Goal: Task Accomplishment & Management: Manage account settings

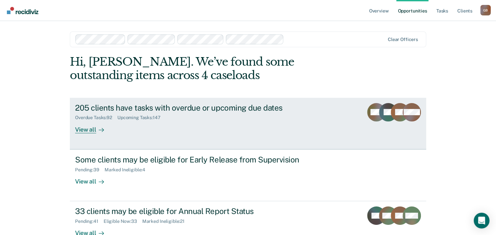
scroll to position [33, 0]
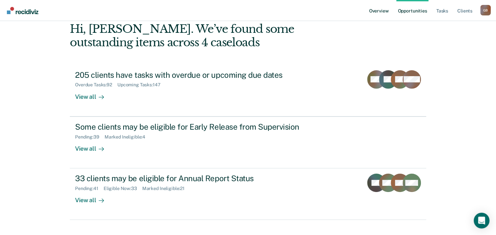
click at [385, 10] on link "Overview" at bounding box center [379, 10] width 22 height 21
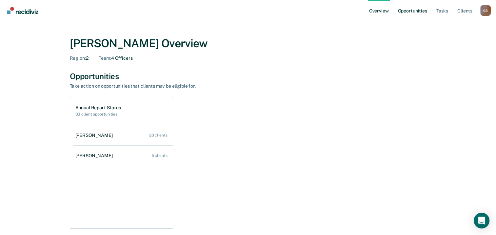
click at [416, 10] on link "Opportunities" at bounding box center [412, 10] width 32 height 21
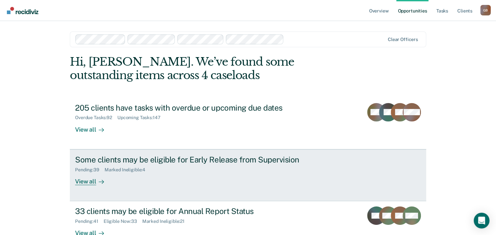
click at [212, 165] on div "Pending : 39 Marked Ineligible : 4" at bounding box center [190, 168] width 230 height 8
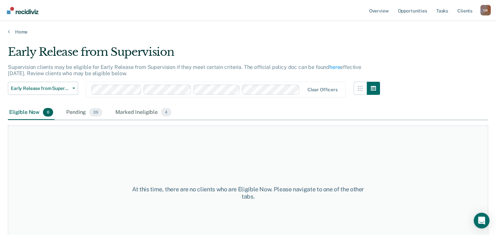
click at [20, 114] on div "Eligible Now 0" at bounding box center [31, 112] width 47 height 14
click at [56, 86] on span "Early Release from Supervision" at bounding box center [40, 89] width 59 height 6
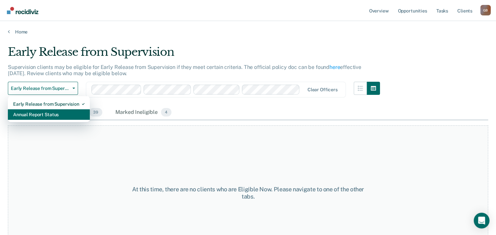
click at [33, 111] on div "Annual Report Status" at bounding box center [48, 114] width 71 height 10
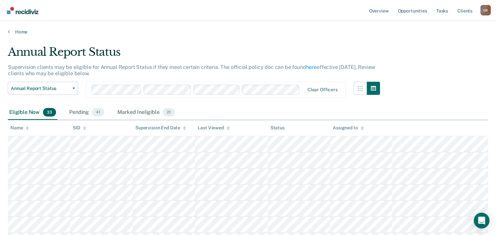
click at [29, 110] on div "Eligible Now 33" at bounding box center [33, 112] width 50 height 14
click at [354, 129] on div "Assigned to" at bounding box center [348, 128] width 31 height 6
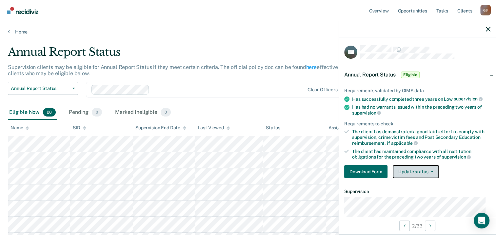
click at [421, 169] on button "Update status" at bounding box center [416, 171] width 46 height 13
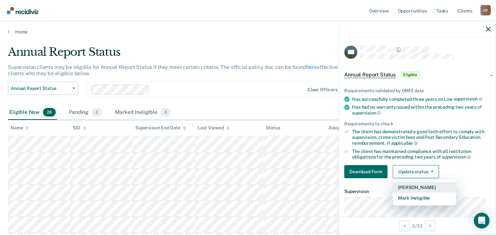
click at [412, 186] on button "[PERSON_NAME]" at bounding box center [424, 187] width 63 height 10
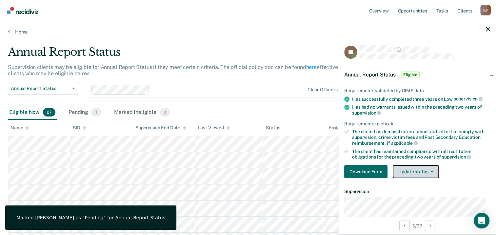
click at [425, 172] on button "Update status" at bounding box center [416, 171] width 46 height 13
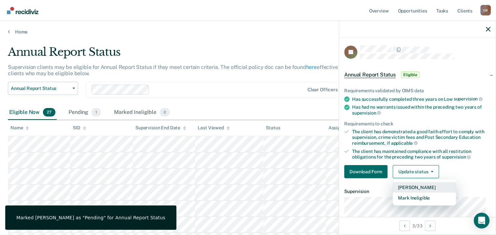
click at [411, 188] on button "[PERSON_NAME]" at bounding box center [424, 187] width 63 height 10
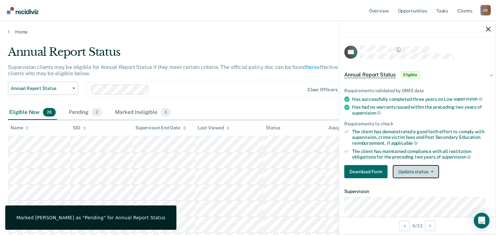
click at [418, 173] on button "Update status" at bounding box center [416, 171] width 46 height 13
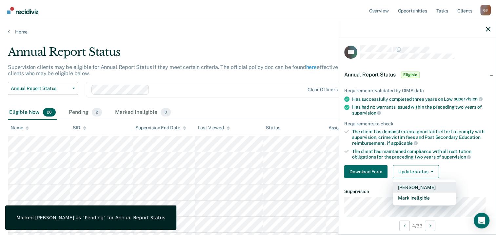
click at [419, 182] on button "[PERSON_NAME]" at bounding box center [424, 187] width 63 height 10
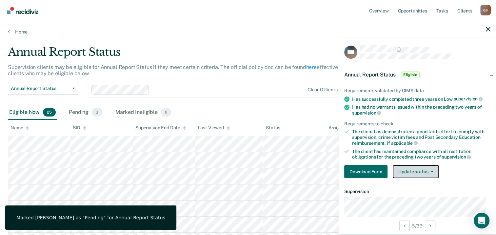
click at [417, 169] on button "Update status" at bounding box center [416, 171] width 46 height 13
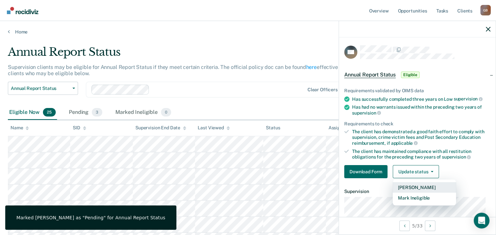
click at [409, 187] on button "[PERSON_NAME]" at bounding box center [424, 187] width 63 height 10
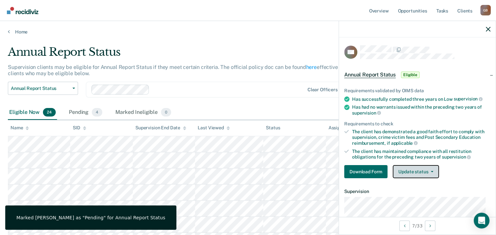
click at [425, 166] on button "Update status" at bounding box center [416, 171] width 46 height 13
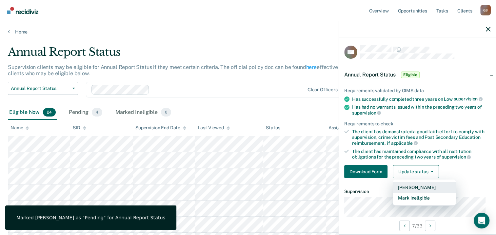
click at [421, 183] on button "[PERSON_NAME]" at bounding box center [424, 187] width 63 height 10
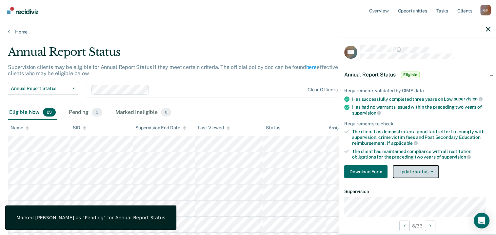
click at [414, 173] on button "Update status" at bounding box center [416, 171] width 46 height 13
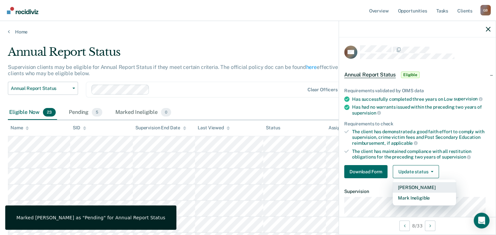
click at [406, 186] on button "[PERSON_NAME]" at bounding box center [424, 187] width 63 height 10
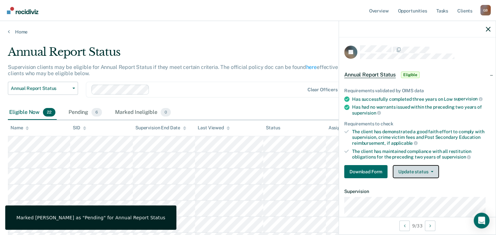
click at [430, 173] on button "Update status" at bounding box center [416, 171] width 46 height 13
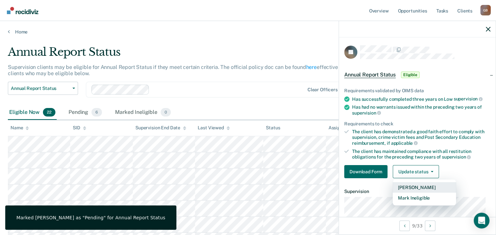
click at [406, 188] on button "[PERSON_NAME]" at bounding box center [424, 187] width 63 height 10
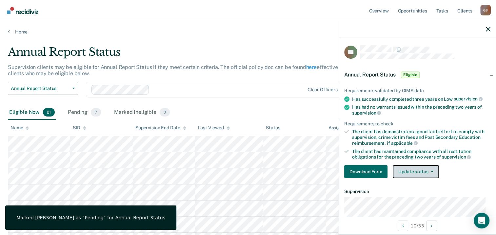
click at [418, 170] on button "Update status" at bounding box center [416, 171] width 46 height 13
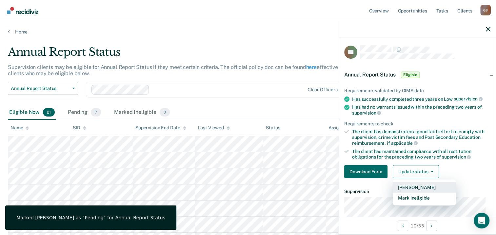
click at [411, 182] on button "[PERSON_NAME]" at bounding box center [424, 187] width 63 height 10
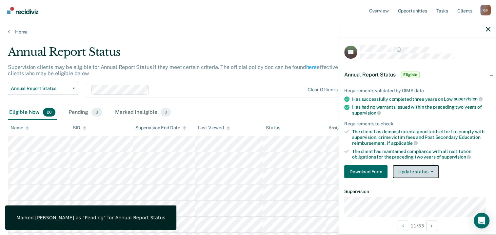
click at [421, 173] on button "Update status" at bounding box center [416, 171] width 46 height 13
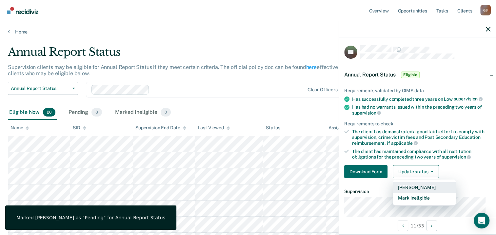
click at [422, 189] on button "[PERSON_NAME]" at bounding box center [424, 187] width 63 height 10
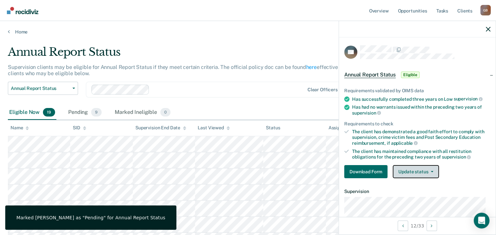
click at [400, 175] on button "Update status" at bounding box center [416, 171] width 46 height 13
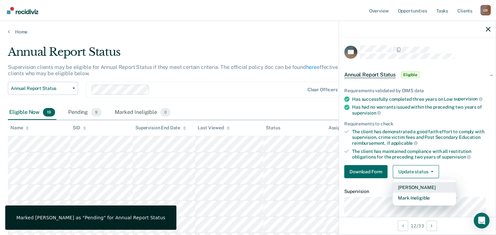
click at [402, 187] on button "[PERSON_NAME]" at bounding box center [424, 187] width 63 height 10
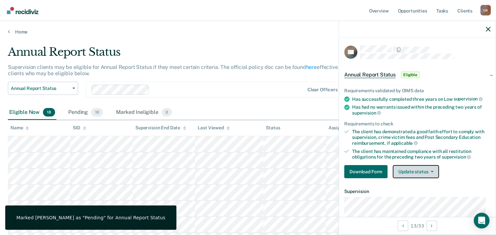
click at [409, 172] on button "Update status" at bounding box center [416, 171] width 46 height 13
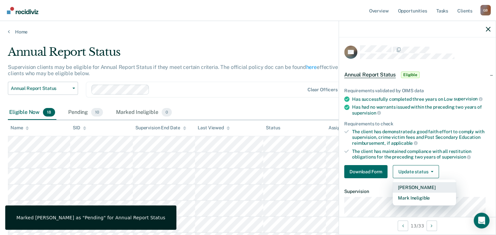
click at [416, 184] on button "[PERSON_NAME]" at bounding box center [424, 187] width 63 height 10
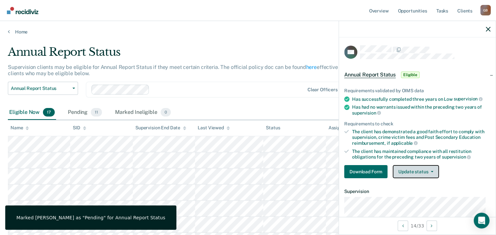
click at [404, 166] on button "Update status" at bounding box center [416, 171] width 46 height 13
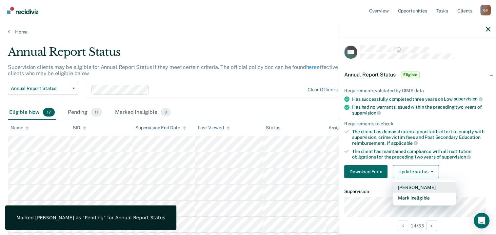
click at [412, 182] on button "[PERSON_NAME]" at bounding box center [424, 187] width 63 height 10
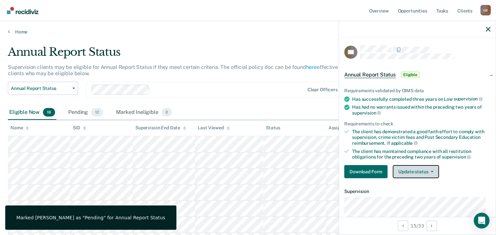
click at [409, 169] on button "Update status" at bounding box center [416, 171] width 46 height 13
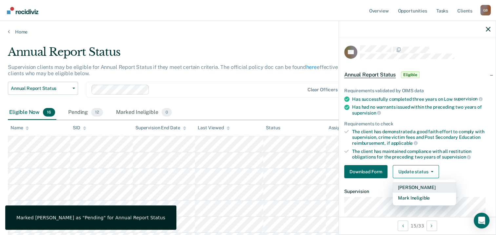
click at [407, 183] on button "[PERSON_NAME]" at bounding box center [424, 187] width 63 height 10
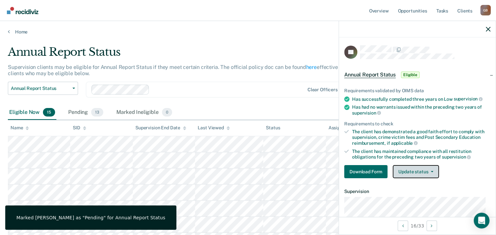
click at [413, 174] on button "Update status" at bounding box center [416, 171] width 46 height 13
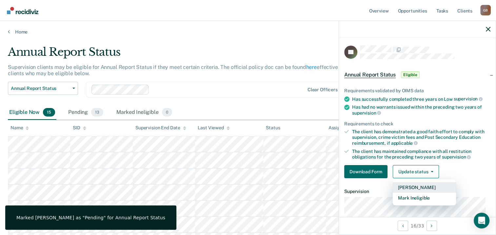
click at [429, 185] on button "[PERSON_NAME]" at bounding box center [424, 187] width 63 height 10
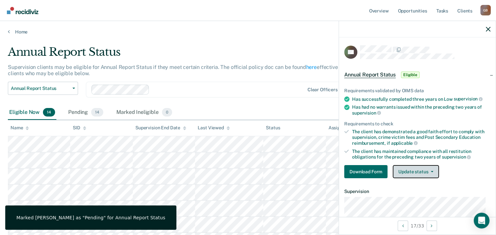
click at [412, 169] on button "Update status" at bounding box center [416, 171] width 46 height 13
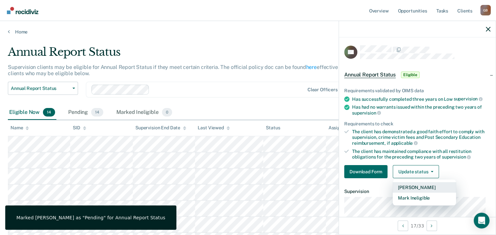
click at [416, 183] on button "[PERSON_NAME]" at bounding box center [424, 187] width 63 height 10
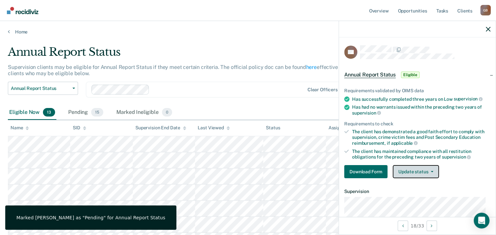
click at [408, 166] on button "Update status" at bounding box center [416, 171] width 46 height 13
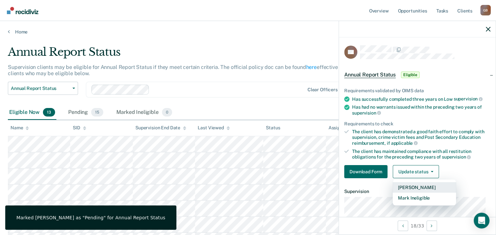
click at [410, 187] on button "[PERSON_NAME]" at bounding box center [424, 187] width 63 height 10
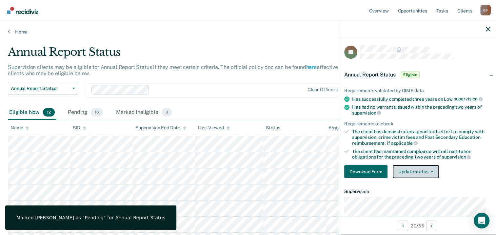
click at [428, 173] on button "Update status" at bounding box center [416, 171] width 46 height 13
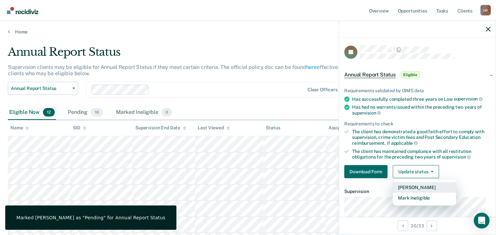
drag, startPoint x: 413, startPoint y: 183, endPoint x: 339, endPoint y: 159, distance: 78.5
click at [413, 183] on button "[PERSON_NAME]" at bounding box center [424, 187] width 63 height 10
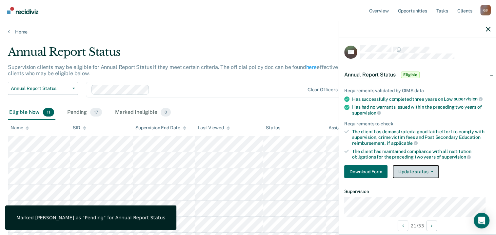
click at [414, 170] on button "Update status" at bounding box center [416, 171] width 46 height 13
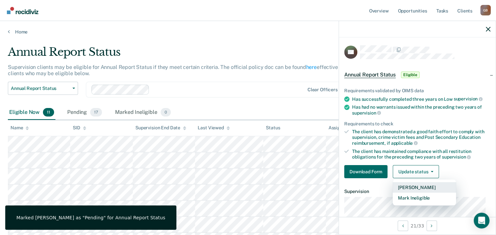
click at [408, 184] on button "[PERSON_NAME]" at bounding box center [424, 187] width 63 height 10
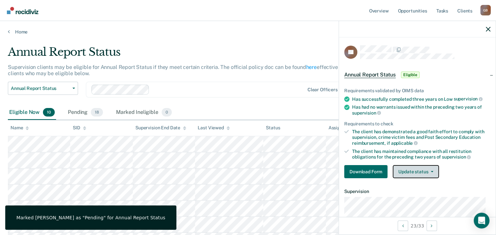
click at [398, 168] on button "Update status" at bounding box center [416, 171] width 46 height 13
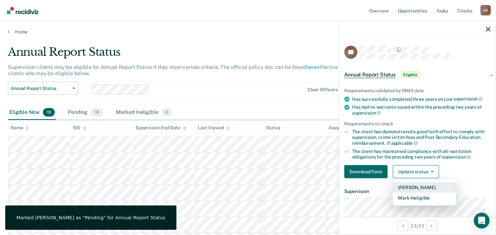
click at [414, 187] on button "[PERSON_NAME]" at bounding box center [424, 187] width 63 height 10
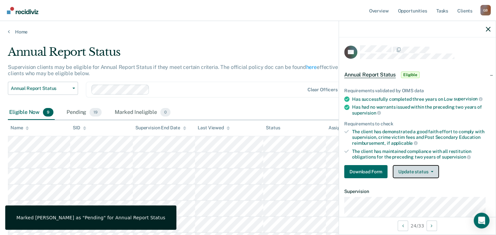
click at [417, 172] on button "Update status" at bounding box center [416, 171] width 46 height 13
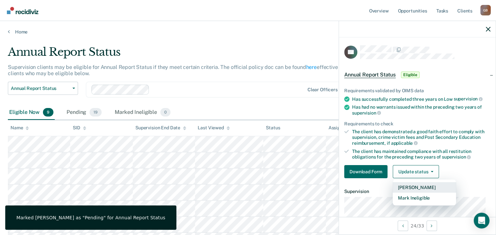
click at [406, 184] on button "[PERSON_NAME]" at bounding box center [424, 187] width 63 height 10
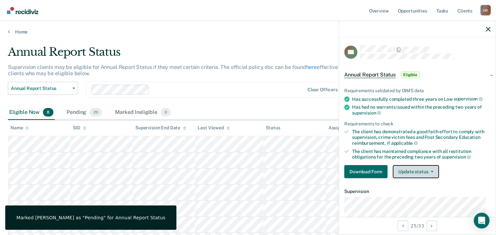
click at [413, 171] on button "Update status" at bounding box center [416, 171] width 46 height 13
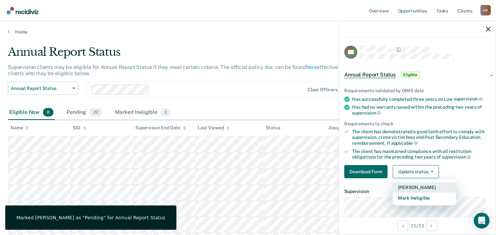
click at [406, 183] on button "[PERSON_NAME]" at bounding box center [424, 187] width 63 height 10
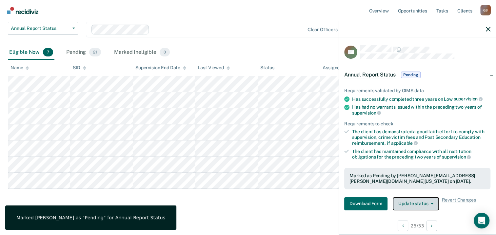
scroll to position [60, 0]
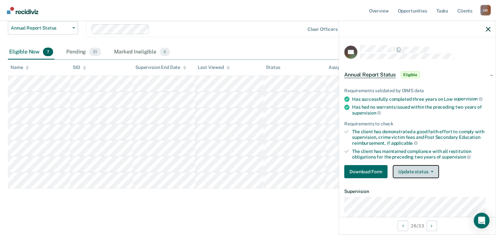
click at [417, 171] on button "Update status" at bounding box center [416, 171] width 46 height 13
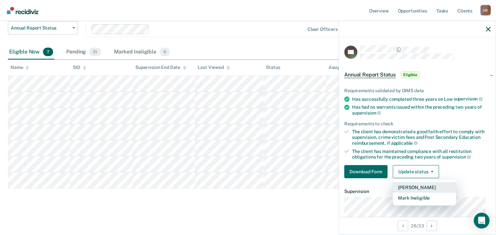
click at [414, 183] on button "[PERSON_NAME]" at bounding box center [424, 187] width 63 height 10
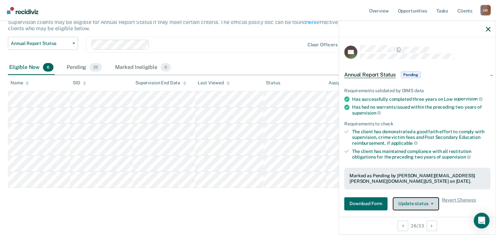
scroll to position [44, 0]
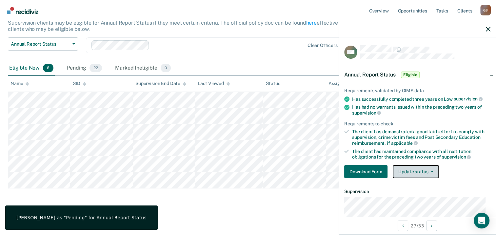
click at [403, 165] on button "Update status" at bounding box center [416, 171] width 46 height 13
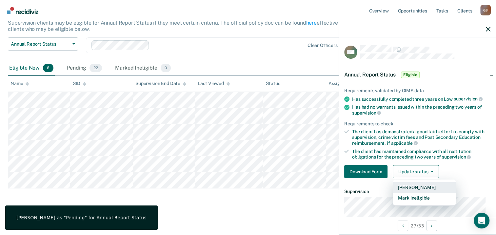
click at [404, 182] on button "[PERSON_NAME]" at bounding box center [424, 187] width 63 height 10
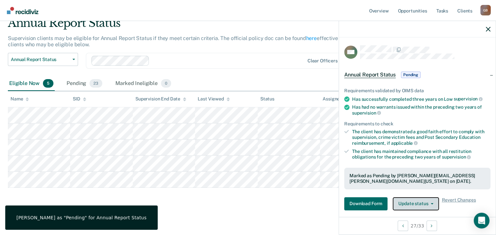
scroll to position [28, 0]
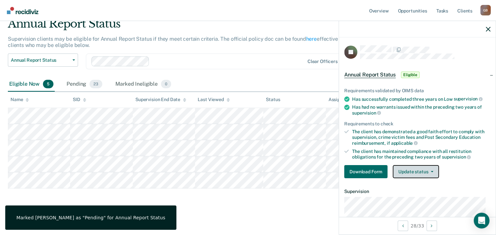
click at [404, 172] on button "Update status" at bounding box center [416, 171] width 46 height 13
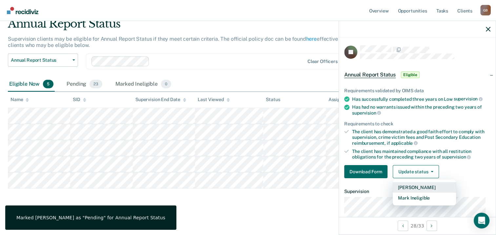
click at [411, 187] on button "[PERSON_NAME]" at bounding box center [424, 187] width 63 height 10
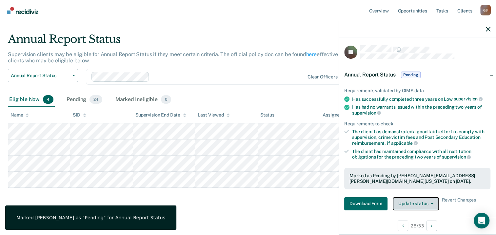
scroll to position [12, 0]
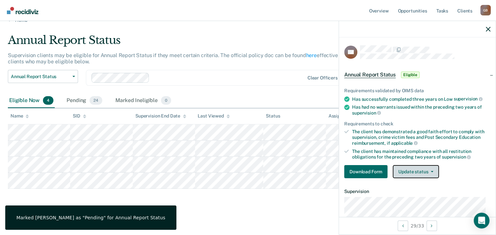
click at [405, 175] on button "Update status" at bounding box center [416, 171] width 46 height 13
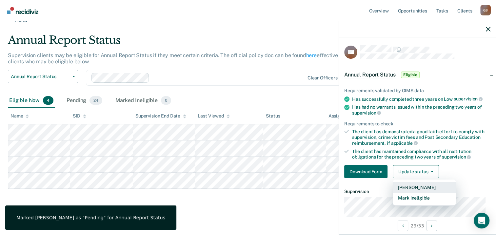
click at [407, 190] on button "[PERSON_NAME]" at bounding box center [424, 187] width 63 height 10
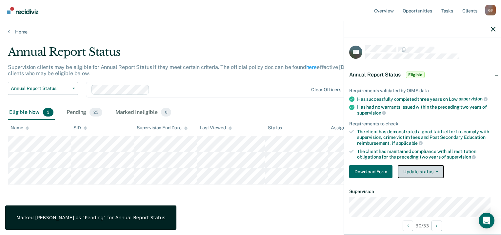
click at [406, 167] on button "Update status" at bounding box center [421, 171] width 46 height 13
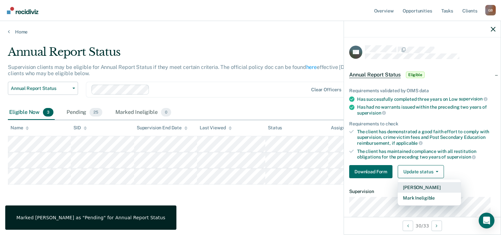
click at [412, 184] on button "[PERSON_NAME]" at bounding box center [429, 187] width 63 height 10
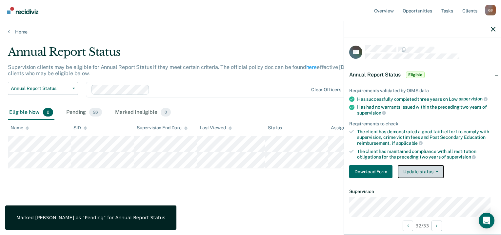
click at [414, 171] on button "Update status" at bounding box center [421, 171] width 46 height 13
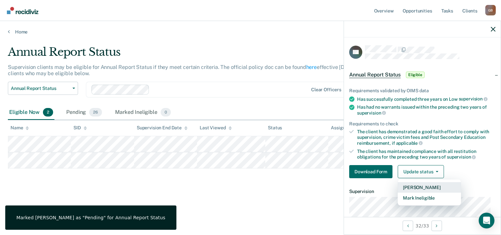
click at [412, 184] on button "[PERSON_NAME]" at bounding box center [429, 187] width 63 height 10
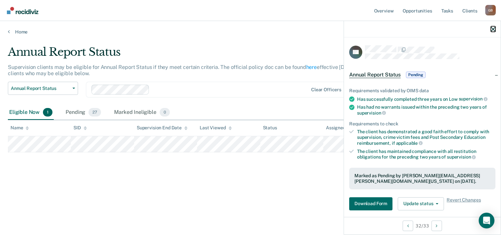
click at [491, 28] on icon "button" at bounding box center [493, 29] width 5 height 5
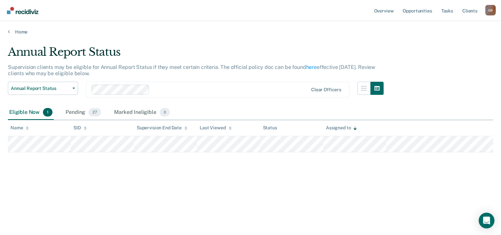
click at [36, 12] on img "Go to Recidiviz Home" at bounding box center [22, 10] width 31 height 7
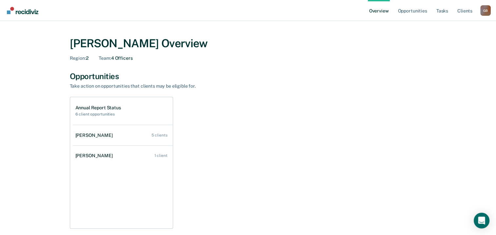
click at [266, 133] on div "Annual Report Status 6 client opportunities [PERSON_NAME] 5 clients [PERSON_NAM…" at bounding box center [248, 163] width 357 height 132
click at [411, 11] on link "Opportunities" at bounding box center [412, 10] width 32 height 21
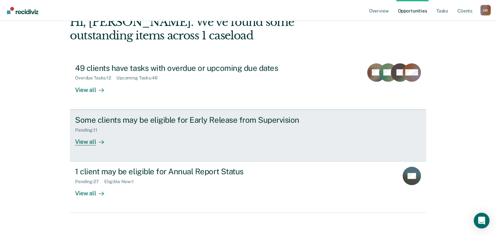
scroll to position [44, 0]
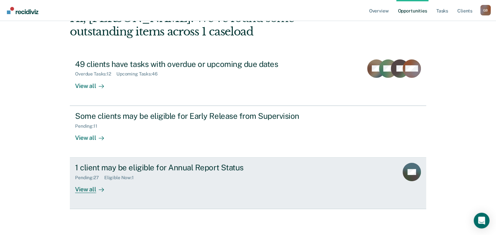
click at [145, 180] on div "1 client may be eligible for Annual Report Status Pending : 27 Eligible Now : 1…" at bounding box center [198, 178] width 246 height 30
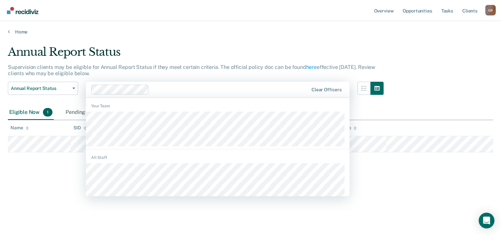
click at [166, 88] on div at bounding box center [230, 90] width 156 height 8
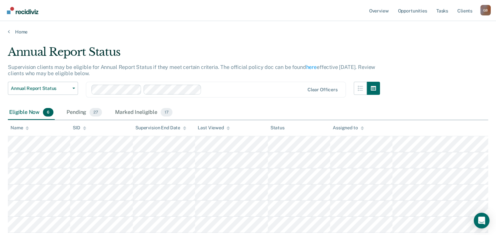
click at [217, 86] on div at bounding box center [254, 90] width 100 height 8
click at [277, 90] on div at bounding box center [279, 90] width 50 height 8
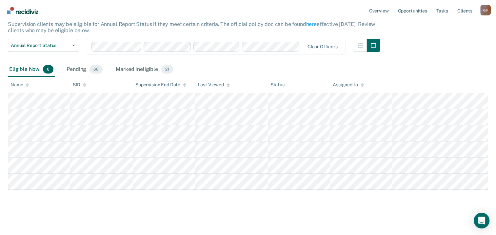
scroll to position [44, 0]
click at [152, 216] on main "Annual Report Status Supervision clients may be eligible for Annual Report Stat…" at bounding box center [248, 111] width 496 height 243
